Goal: Information Seeking & Learning: Check status

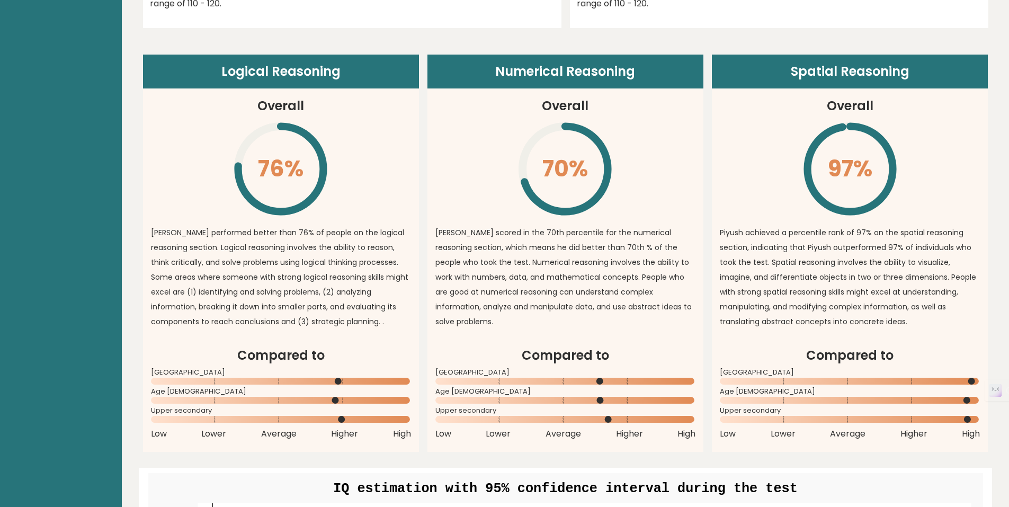
scroll to position [758, 0]
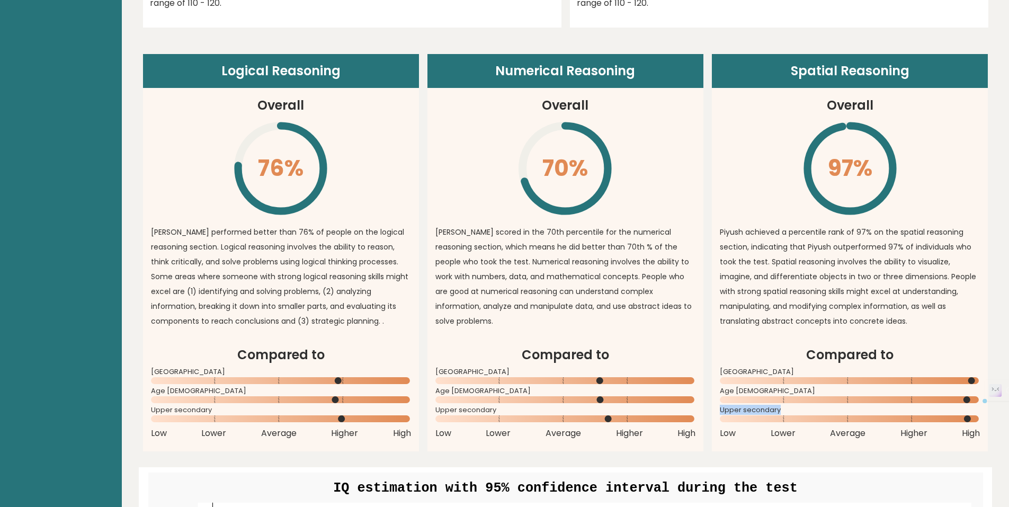
drag, startPoint x: 724, startPoint y: 412, endPoint x: 798, endPoint y: 399, distance: 74.7
click at [798, 399] on div "Compared to India Age 18 - 24 Upper secondary Low Lower Average Higher High" at bounding box center [850, 392] width 260 height 94
click at [798, 399] on rect at bounding box center [850, 399] width 260 height 7
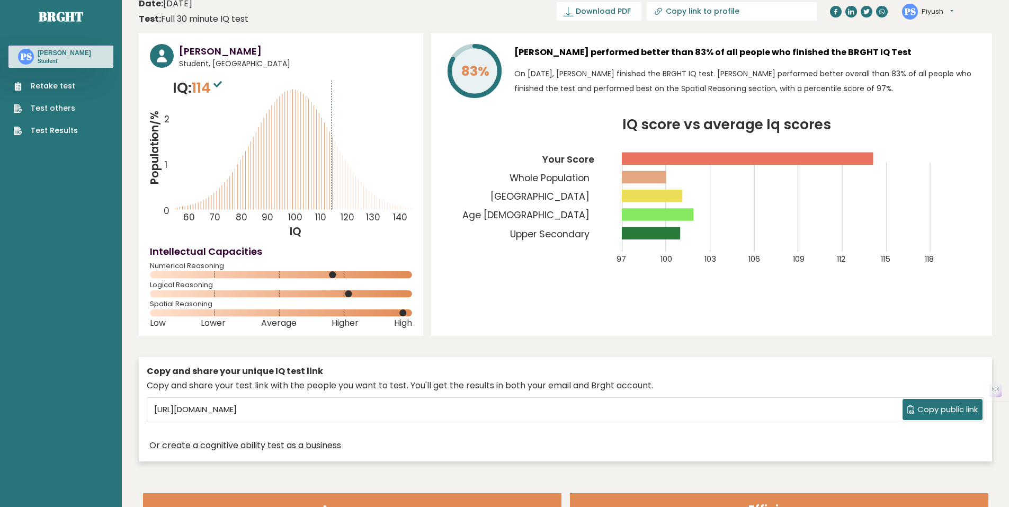
scroll to position [0, 0]
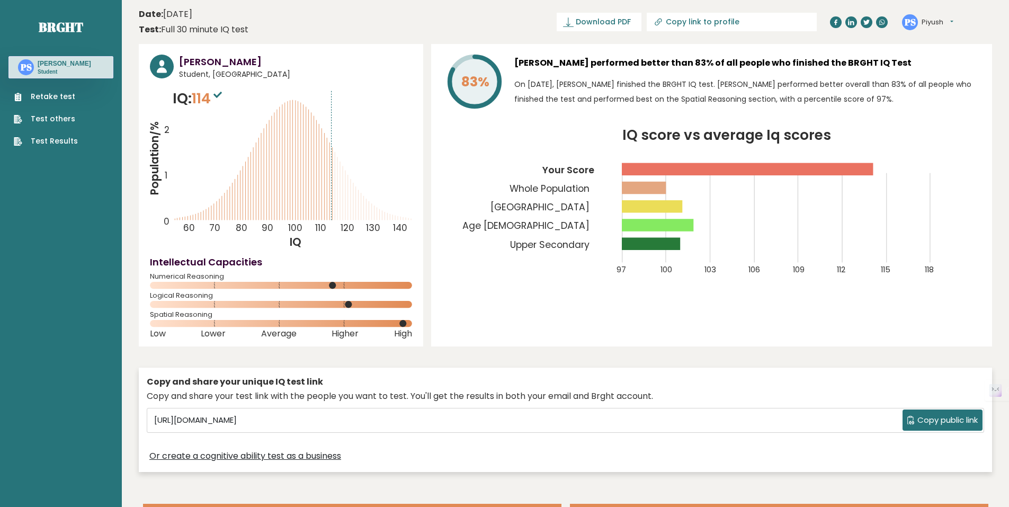
click at [64, 139] on link "Test Results" at bounding box center [46, 141] width 64 height 11
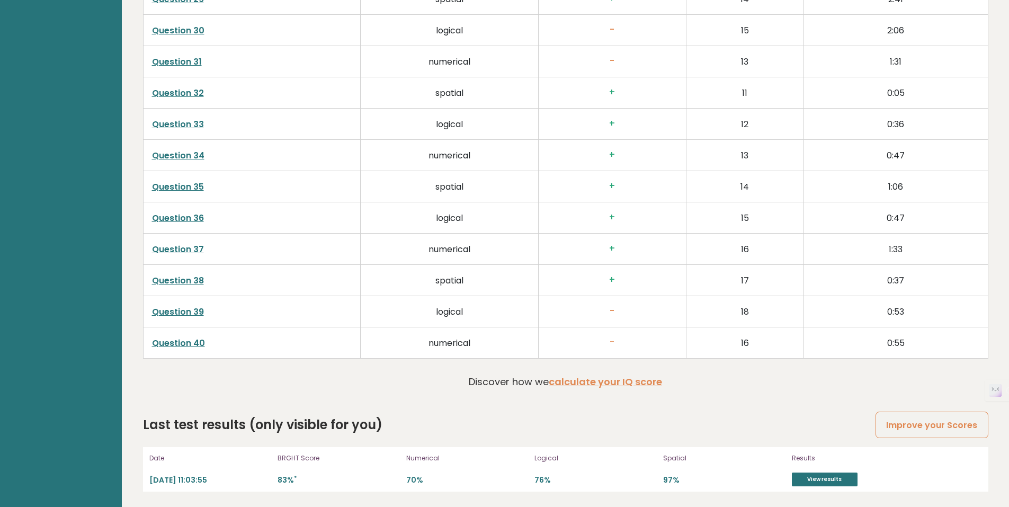
scroll to position [2683, 0]
click at [586, 381] on link "calculate your IQ score" at bounding box center [605, 381] width 113 height 13
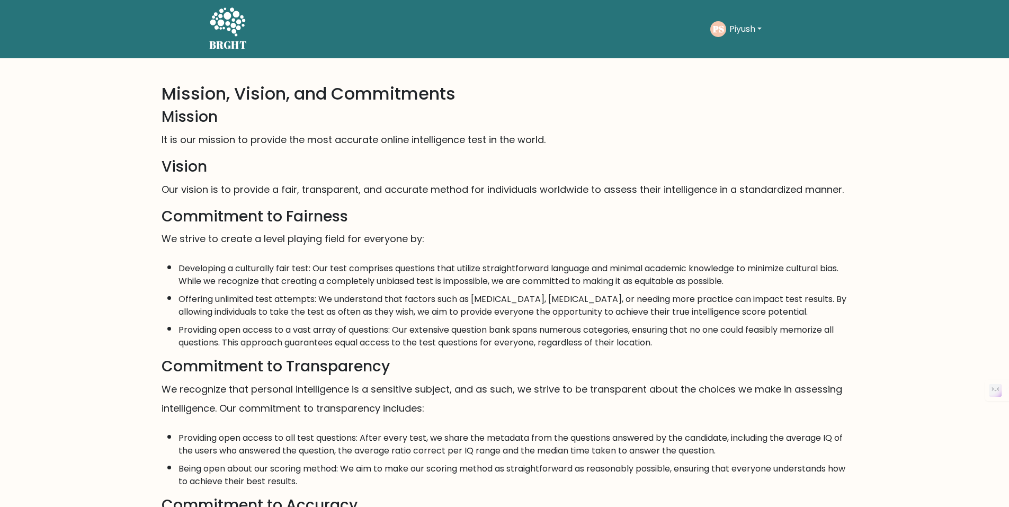
click at [753, 34] on button "Piyush" at bounding box center [745, 29] width 39 height 14
click at [740, 48] on link "Dashboard" at bounding box center [753, 51] width 84 height 17
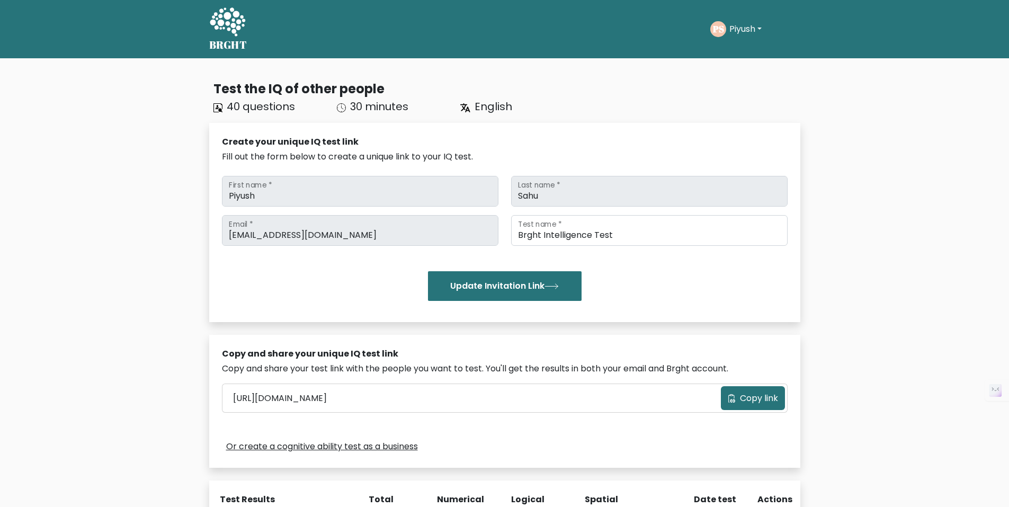
click at [370, 103] on span "30 minutes" at bounding box center [379, 106] width 58 height 15
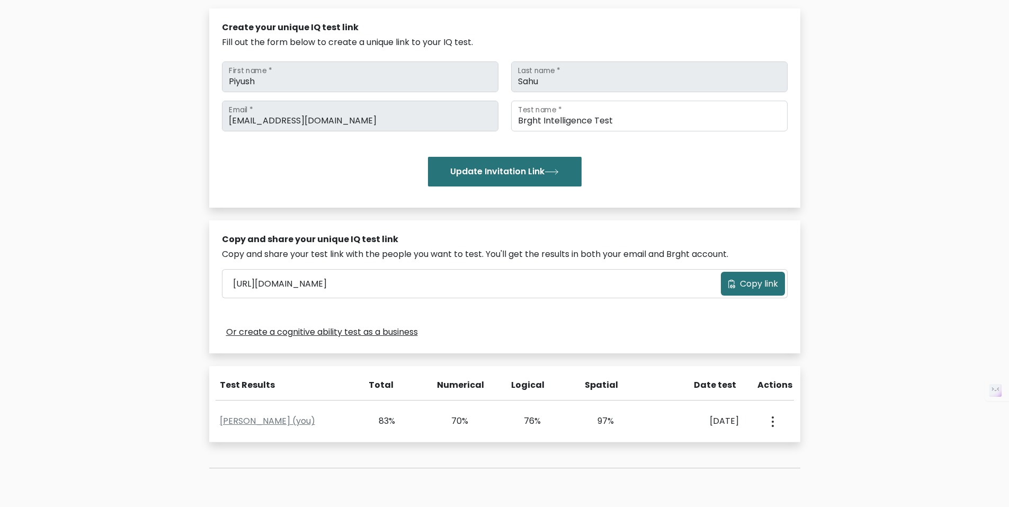
scroll to position [217, 0]
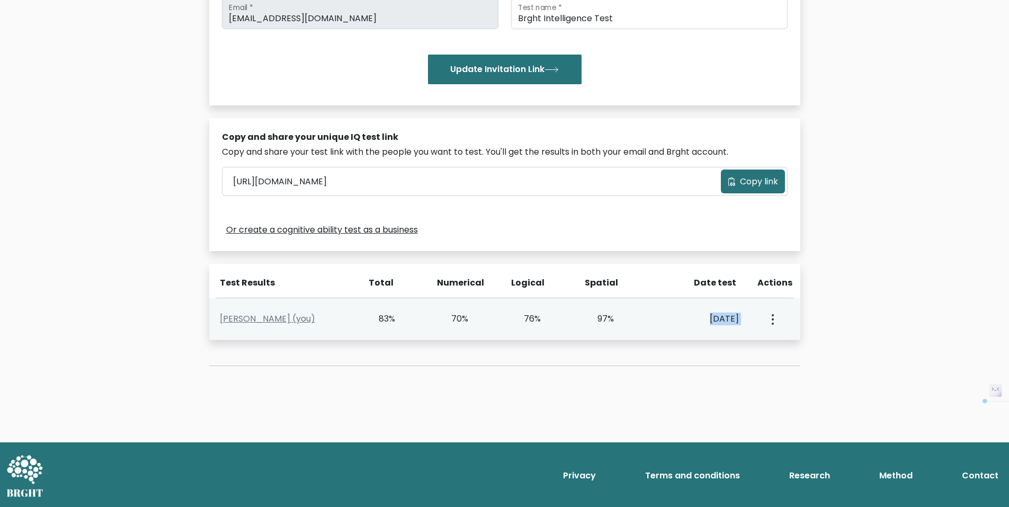
drag, startPoint x: 673, startPoint y: 318, endPoint x: 763, endPoint y: 317, distance: 90.1
click at [763, 317] on div "[PERSON_NAME] (you) 83% 70% 76% 97% [DATE] View Profile" at bounding box center [504, 319] width 591 height 42
click at [763, 317] on div "View Profile" at bounding box center [772, 318] width 36 height 33
drag, startPoint x: 380, startPoint y: 317, endPoint x: 594, endPoint y: 320, distance: 214.0
click at [594, 320] on div "[PERSON_NAME] (you) 83% 70% 76% 97% [DATE] View Profile" at bounding box center [504, 319] width 591 height 42
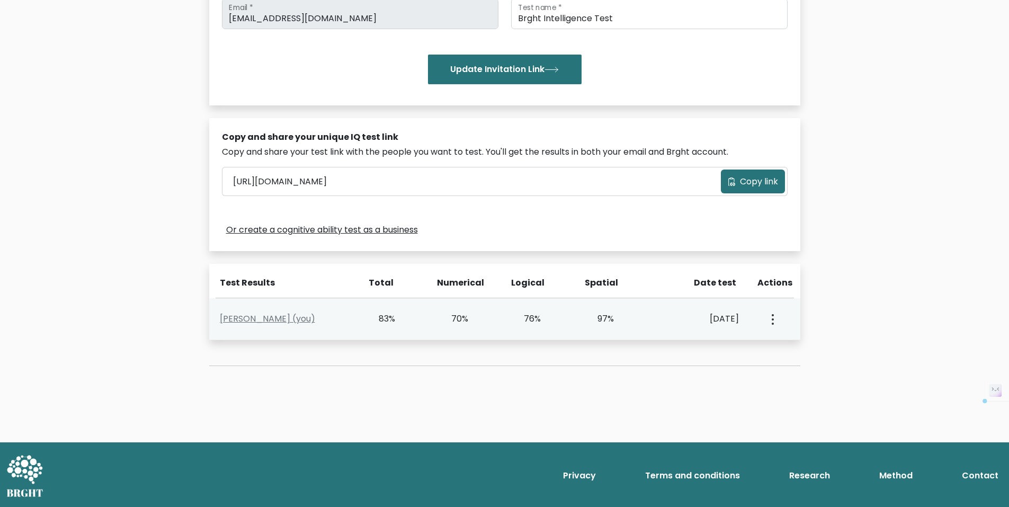
click at [594, 320] on div "97%" at bounding box center [599, 319] width 30 height 13
drag, startPoint x: 585, startPoint y: 328, endPoint x: 601, endPoint y: 326, distance: 16.0
click at [601, 326] on div "[PERSON_NAME] (you) 83% 70% 76% 97% [DATE] View Profile" at bounding box center [504, 319] width 591 height 42
click at [594, 326] on div at bounding box center [594, 326] width 0 height 0
click at [763, 315] on div "View Profile" at bounding box center [772, 318] width 36 height 33
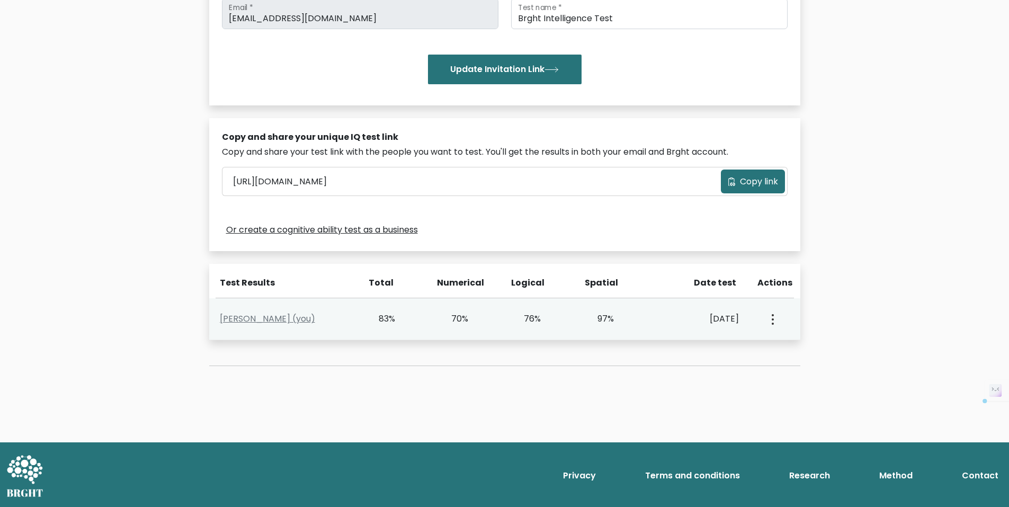
drag, startPoint x: 668, startPoint y: 322, endPoint x: 737, endPoint y: 318, distance: 68.9
click at [737, 318] on div "[DATE]" at bounding box center [698, 319] width 82 height 13
drag, startPoint x: 680, startPoint y: 320, endPoint x: 749, endPoint y: 318, distance: 68.9
click at [749, 318] on div "[PERSON_NAME] (you) 83% 70% 76% 97% [DATE] View Profile" at bounding box center [504, 319] width 591 height 42
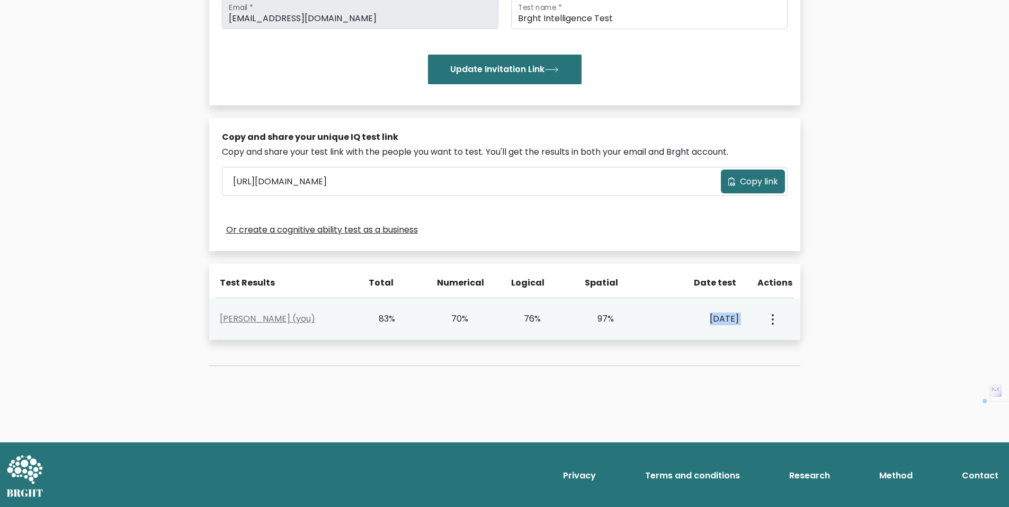
click at [745, 318] on div "[DATE]" at bounding box center [699, 319] width 97 height 13
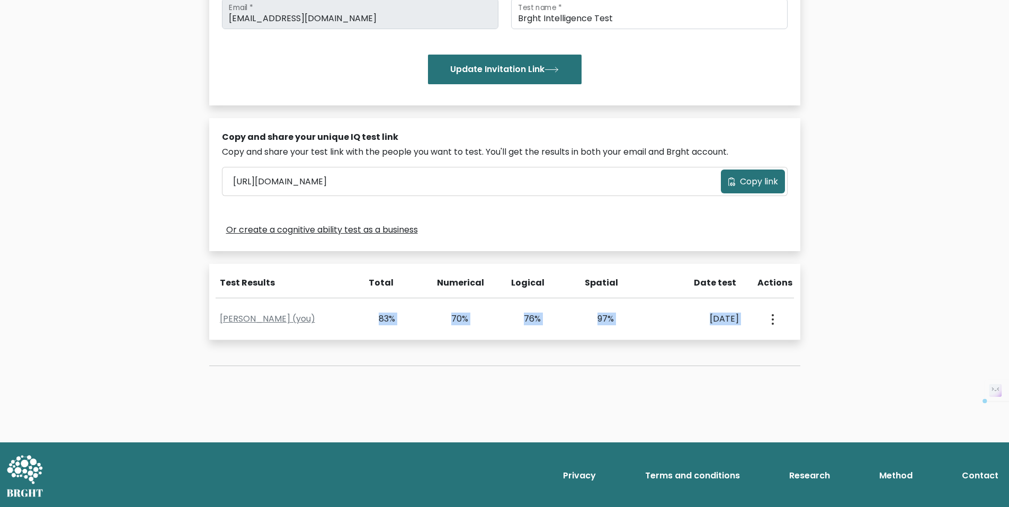
drag, startPoint x: 745, startPoint y: 318, endPoint x: 197, endPoint y: 303, distance: 549.0
click at [197, 309] on div "Test the IQ of other people 40 questions 30 minutes English Create your unique …" at bounding box center [504, 142] width 1009 height 601
click at [221, 289] on div "Test Results" at bounding box center [285, 283] width 131 height 13
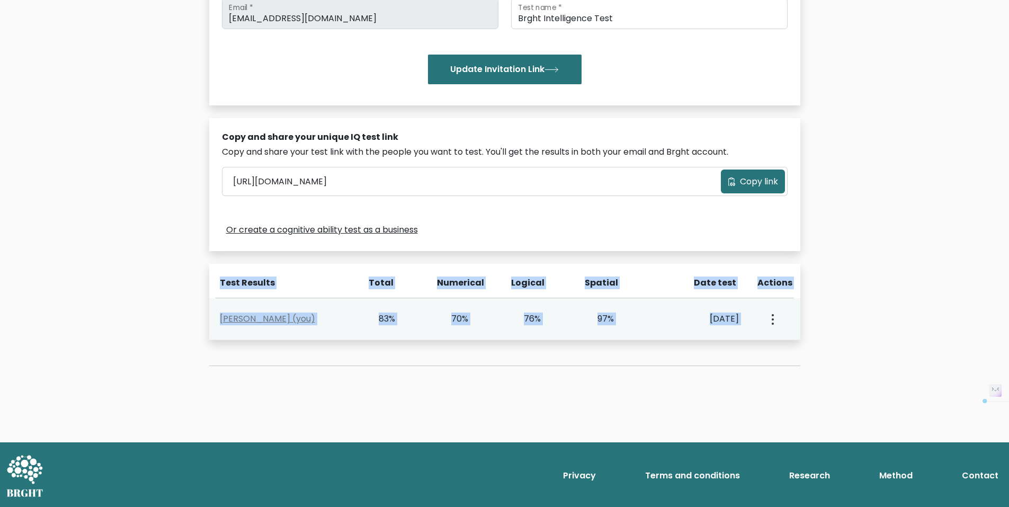
drag, startPoint x: 220, startPoint y: 286, endPoint x: 762, endPoint y: 340, distance: 544.7
click at [762, 340] on div "Test Results Total Numerical Logical Spatial Date test Actions [PERSON_NAME] (y…" at bounding box center [504, 302] width 591 height 76
click at [762, 340] on div "[PERSON_NAME] (you) 83% 70% 76% 97% [DATE] View Profile" at bounding box center [504, 319] width 591 height 42
